Goal: Task Accomplishment & Management: Use online tool/utility

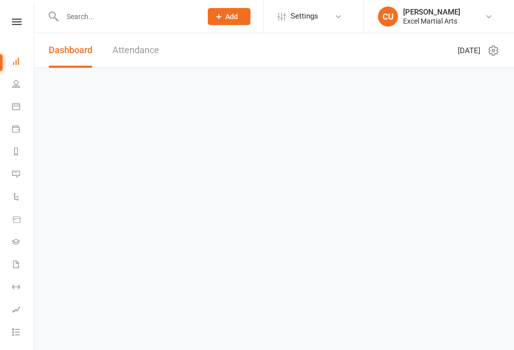
click at [27, 58] on link "Dashboard" at bounding box center [23, 62] width 23 height 23
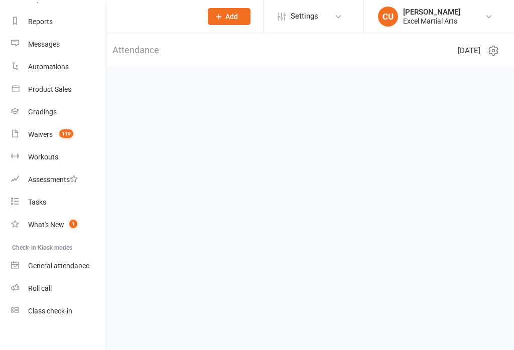
scroll to position [124, 1]
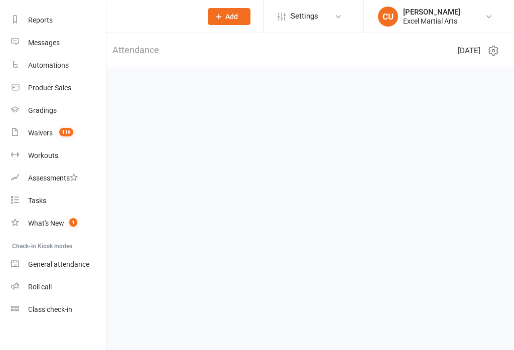
click at [64, 315] on link "Class check-in" at bounding box center [58, 309] width 95 height 23
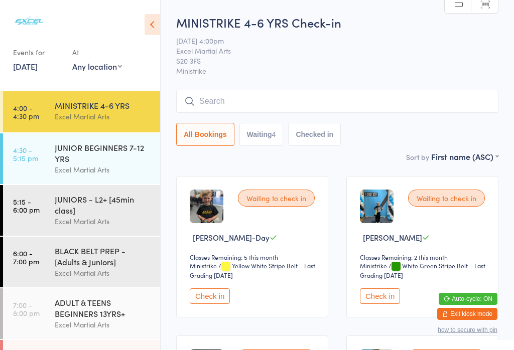
click at [118, 114] on div "Excel Martial Arts" at bounding box center [103, 117] width 97 height 12
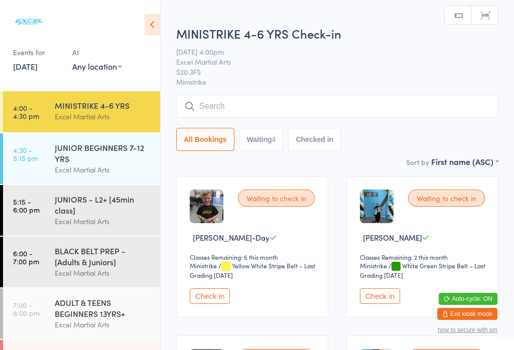
click at [124, 158] on div "JUNIOR BEGINNERS 7-12 YRS" at bounding box center [103, 153] width 97 height 22
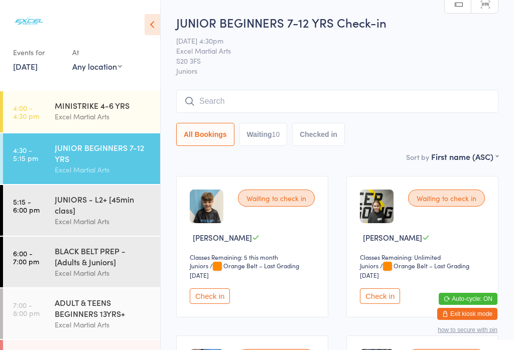
click at [93, 109] on div "MINISTRIKE 4-6 YRS" at bounding box center [103, 105] width 97 height 11
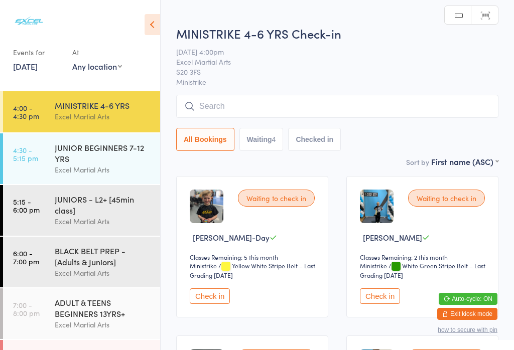
click at [84, 112] on div "Excel Martial Arts" at bounding box center [103, 117] width 97 height 12
